Goal: Task Accomplishment & Management: Manage account settings

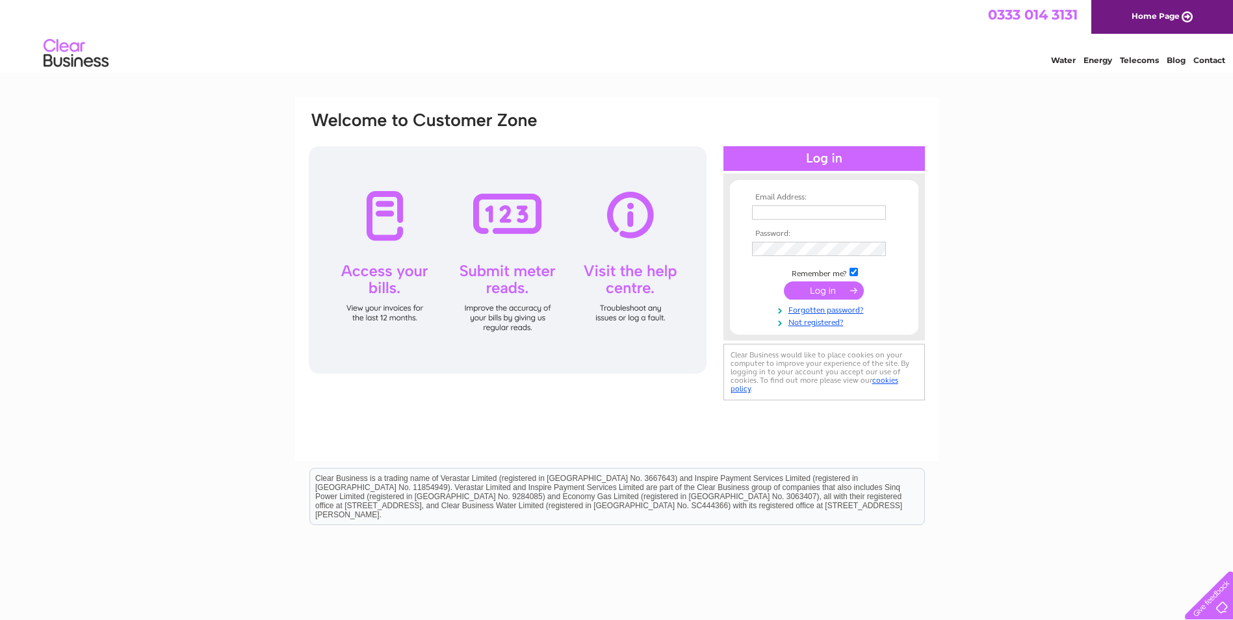
type input "[EMAIL_ADDRESS][DOMAIN_NAME]"
click at [815, 290] on input "submit" at bounding box center [824, 290] width 80 height 18
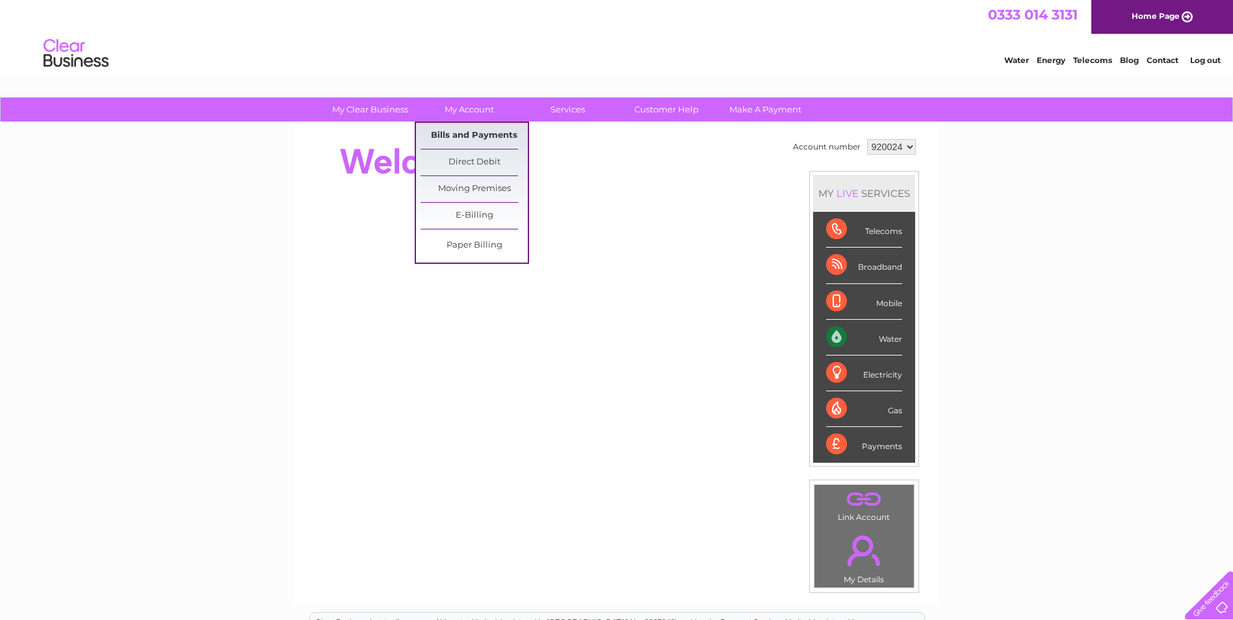
click at [471, 130] on link "Bills and Payments" at bounding box center [474, 136] width 107 height 26
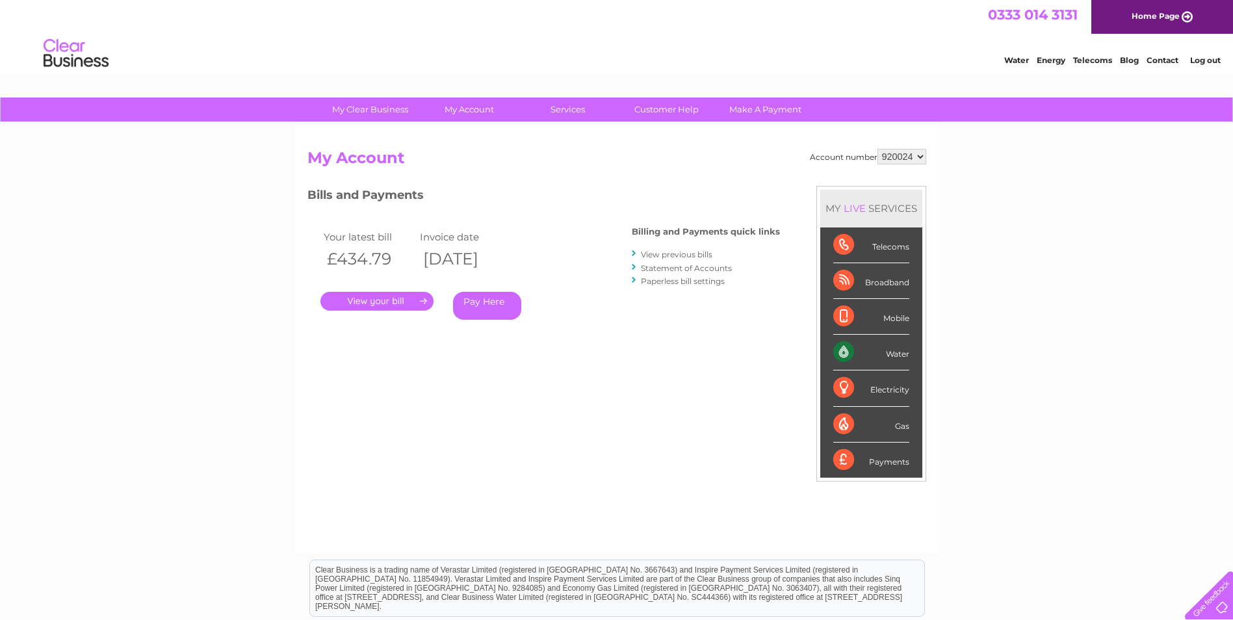
click at [374, 298] on link "." at bounding box center [377, 301] width 113 height 19
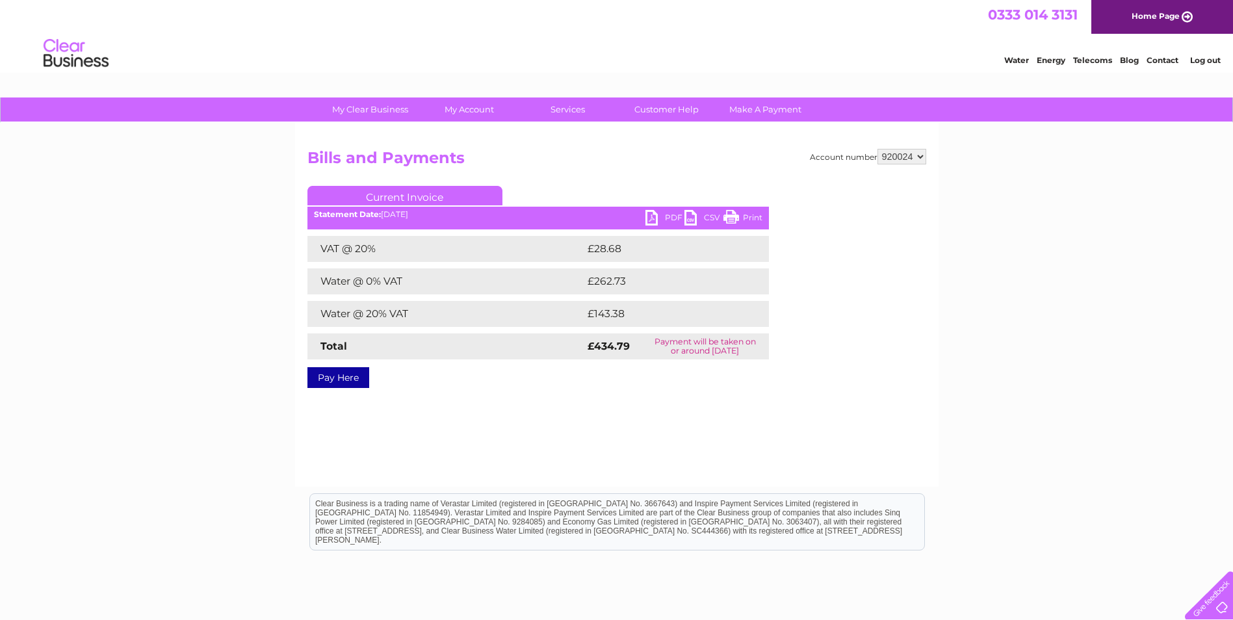
click at [663, 213] on link "PDF" at bounding box center [665, 219] width 39 height 19
